Goal: Task Accomplishment & Management: Complete application form

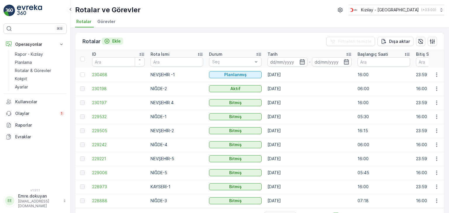
click at [113, 44] on p "Ekle" at bounding box center [116, 41] width 8 height 6
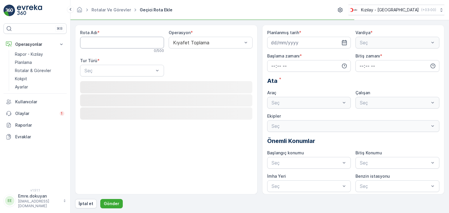
click at [113, 41] on Adı "Rota Adı" at bounding box center [122, 43] width 84 height 12
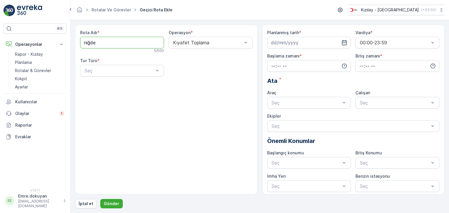
type Adı "NİĞDE-3"
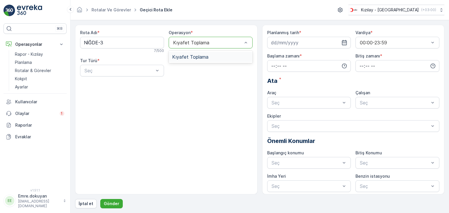
click at [206, 56] on span "Kıyafet Toplama" at bounding box center [190, 56] width 36 height 5
click at [106, 86] on div "Statik" at bounding box center [122, 84] width 77 height 5
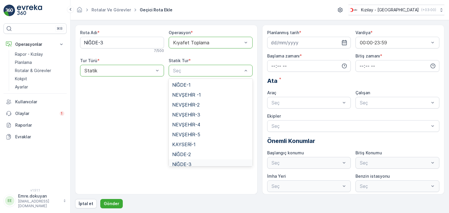
click at [186, 163] on span "NİĞDE-3" at bounding box center [181, 164] width 19 height 5
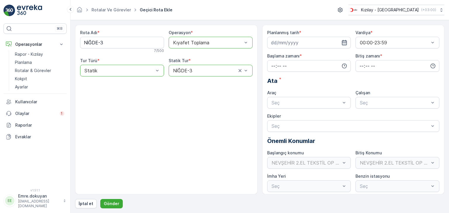
click at [343, 42] on icon "button" at bounding box center [344, 42] width 5 height 5
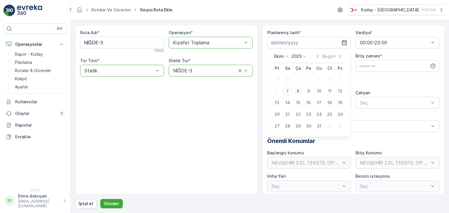
click at [298, 90] on div "8" at bounding box center [297, 91] width 9 height 9
type input "[DATE]"
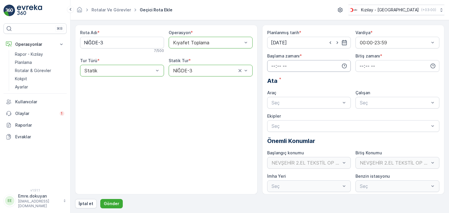
click at [272, 64] on input "time" at bounding box center [309, 66] width 84 height 12
click at [273, 97] on span "06" at bounding box center [273, 97] width 5 height 6
type input "06:00"
click at [287, 76] on span "00" at bounding box center [285, 77] width 5 height 6
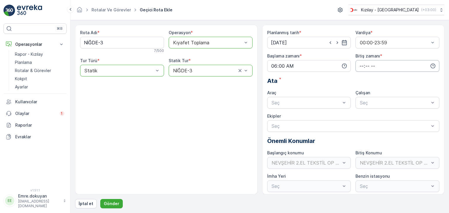
click at [362, 66] on input "time" at bounding box center [397, 66] width 84 height 12
click at [359, 91] on span "16" at bounding box center [361, 91] width 5 height 6
type input "16:00"
click at [374, 76] on span "00" at bounding box center [373, 77] width 5 height 6
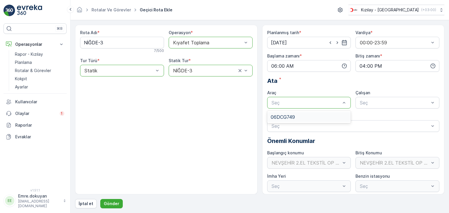
click at [293, 113] on div "06DCG749" at bounding box center [309, 117] width 84 height 10
click at [371, 117] on div "FORD" at bounding box center [397, 117] width 77 height 5
click at [111, 202] on p "Gönder" at bounding box center [111, 204] width 15 height 6
